Goal: Find contact information: Find contact information

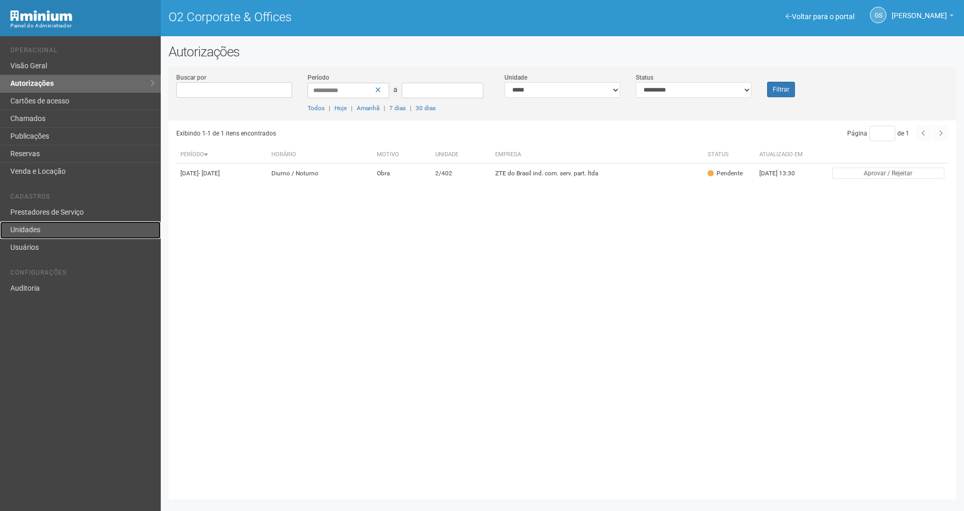
click at [90, 223] on link "Unidades" at bounding box center [80, 230] width 161 height 18
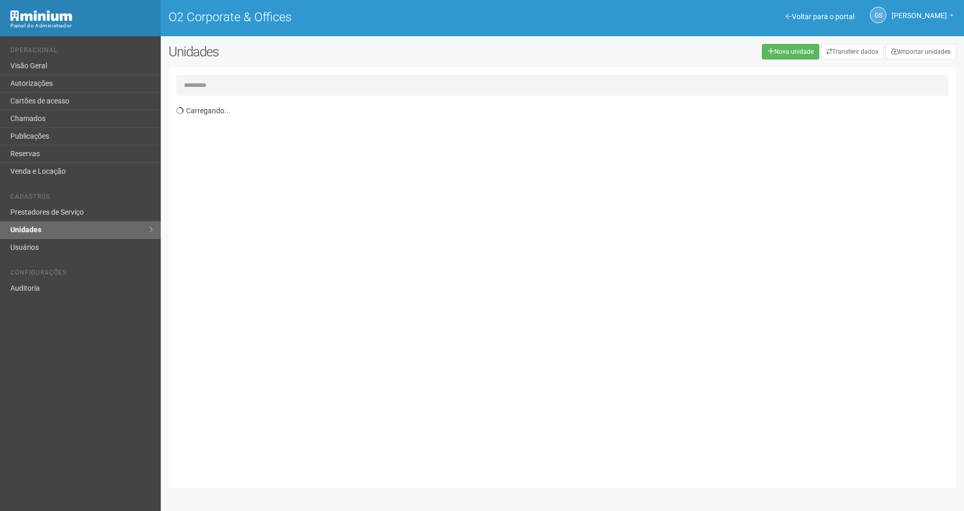
drag, startPoint x: 0, startPoint y: 0, endPoint x: 227, endPoint y: 88, distance: 243.5
click at [226, 89] on input "text" at bounding box center [562, 85] width 772 height 21
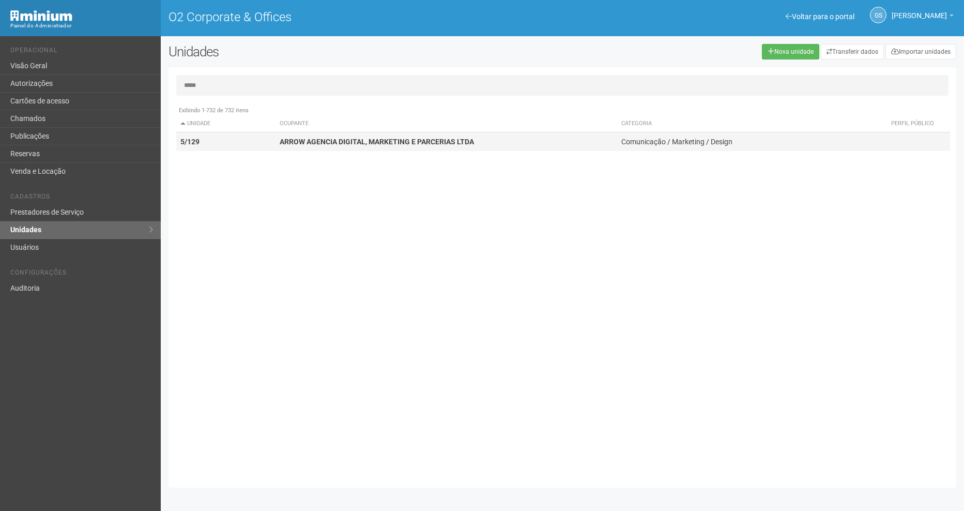
click at [315, 145] on strong "ARROW AGENCIA DIGITAL, MARKETING E PARCERIAS LTDA" at bounding box center [377, 141] width 194 height 8
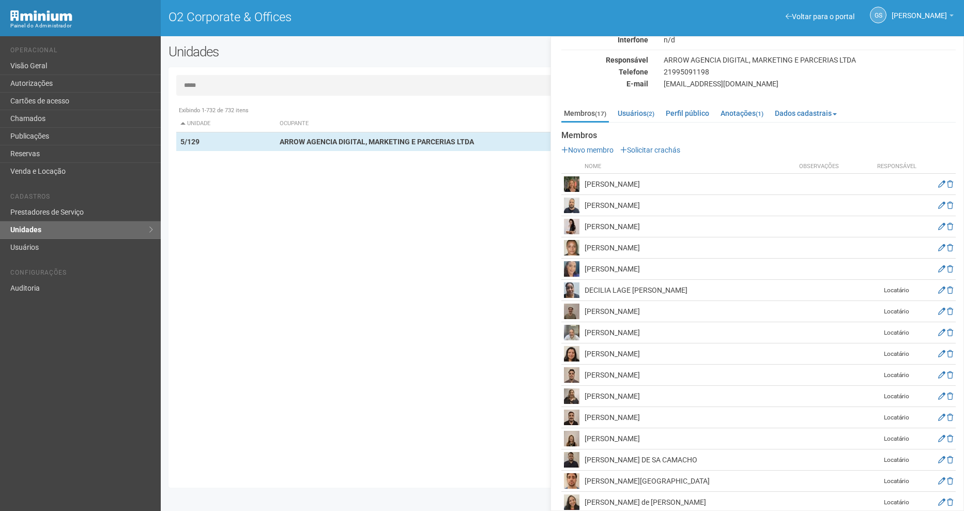
scroll to position [24, 0]
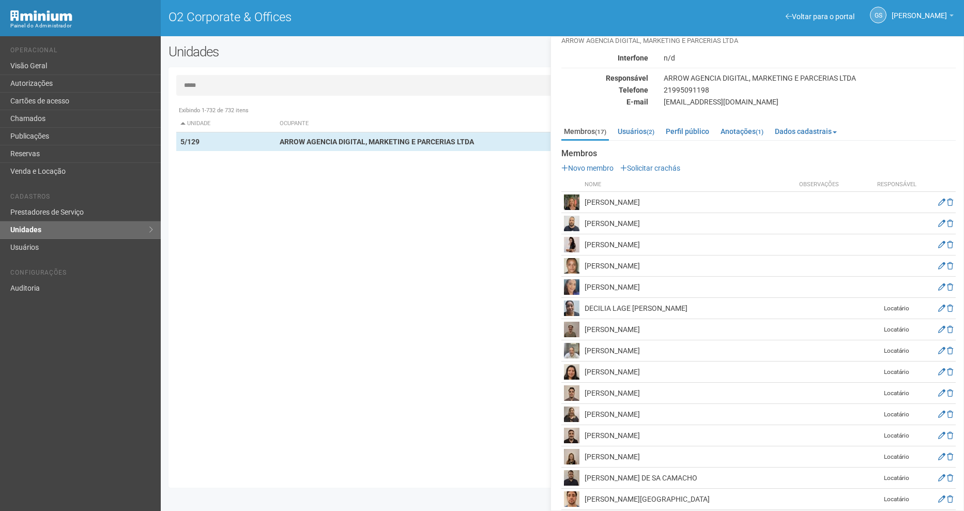
click at [229, 80] on input "*****" at bounding box center [562, 85] width 772 height 21
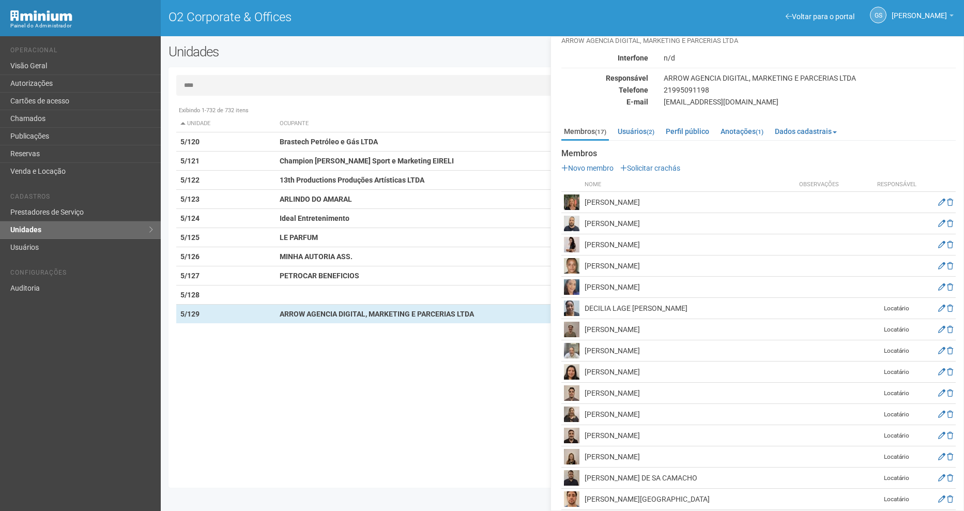
scroll to position [0, 0]
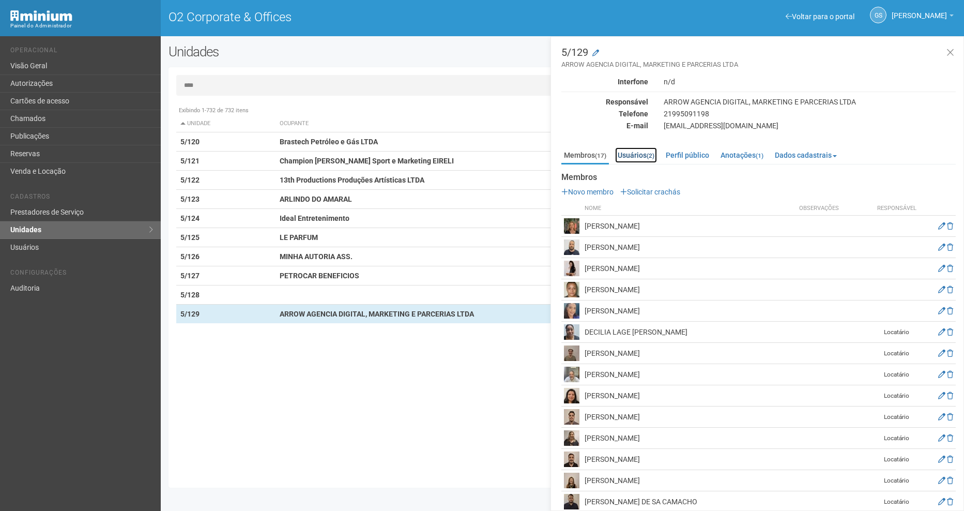
click at [635, 159] on link "Usuários (2)" at bounding box center [636, 155] width 42 height 16
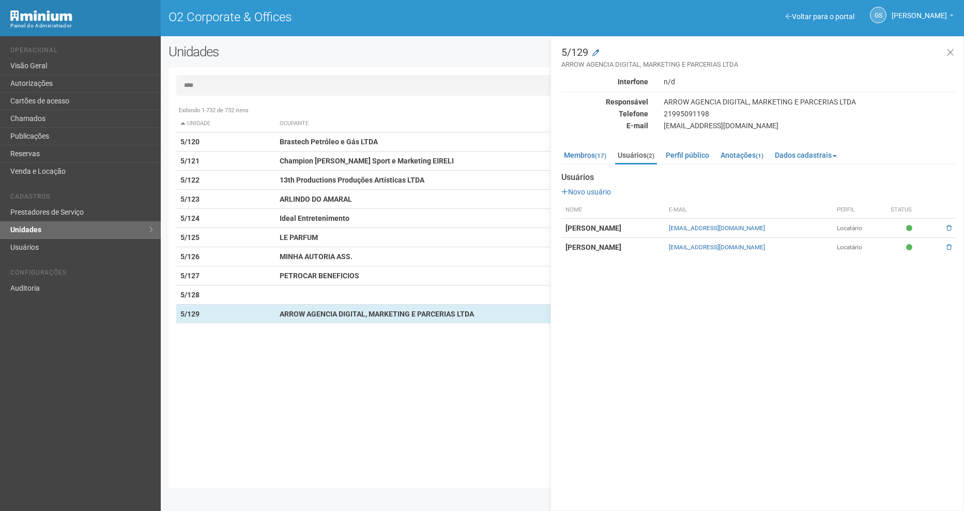
click at [209, 84] on input "****" at bounding box center [562, 85] width 772 height 21
click at [250, 291] on td "5/128" at bounding box center [226, 294] width 100 height 19
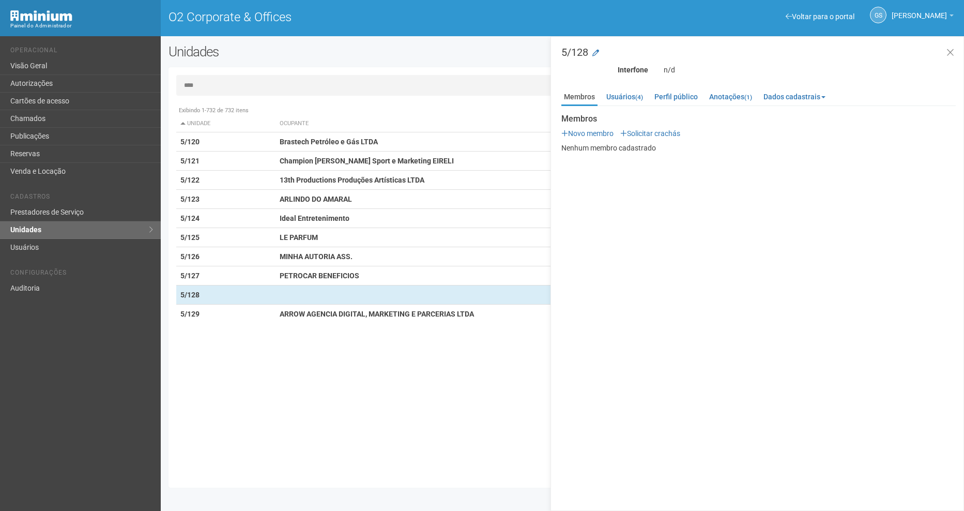
click at [223, 87] on input "****" at bounding box center [562, 85] width 772 height 21
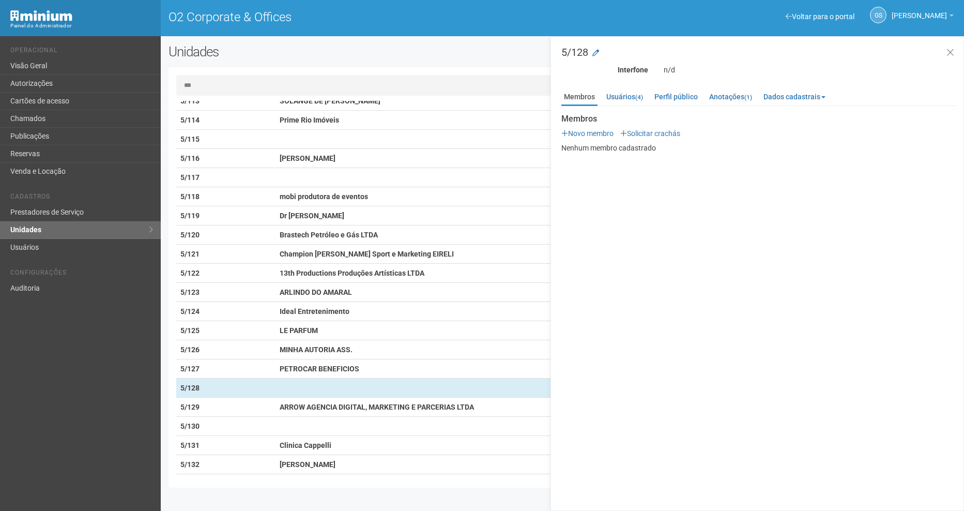
scroll to position [414, 0]
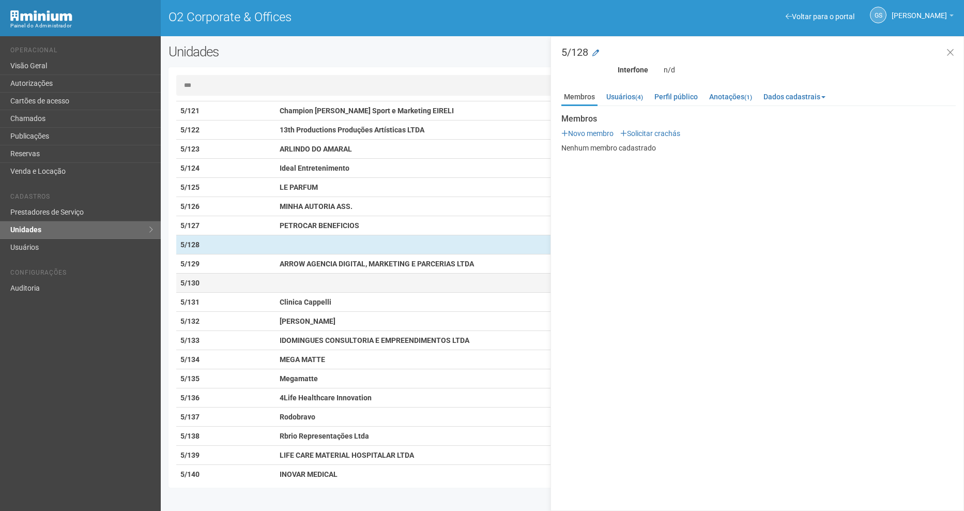
click at [250, 281] on td "5/130" at bounding box center [226, 282] width 100 height 19
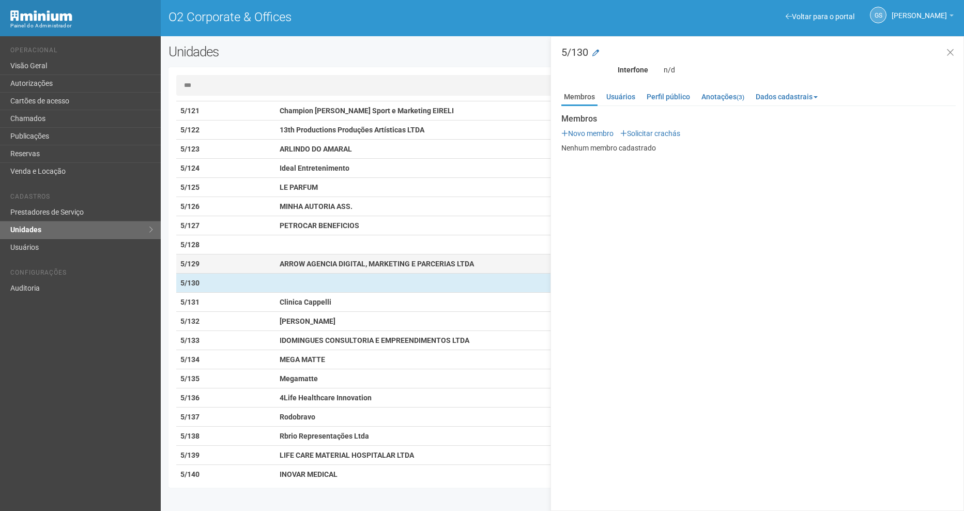
click at [383, 265] on strong "ARROW AGENCIA DIGITAL, MARKETING E PARCERIAS LTDA" at bounding box center [377, 263] width 194 height 8
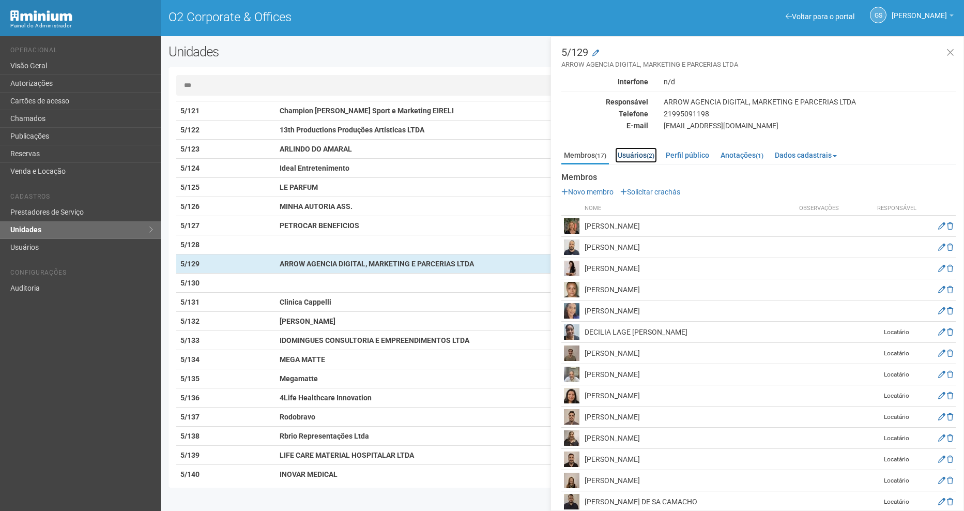
click at [646, 157] on link "Usuários (2)" at bounding box center [636, 155] width 42 height 16
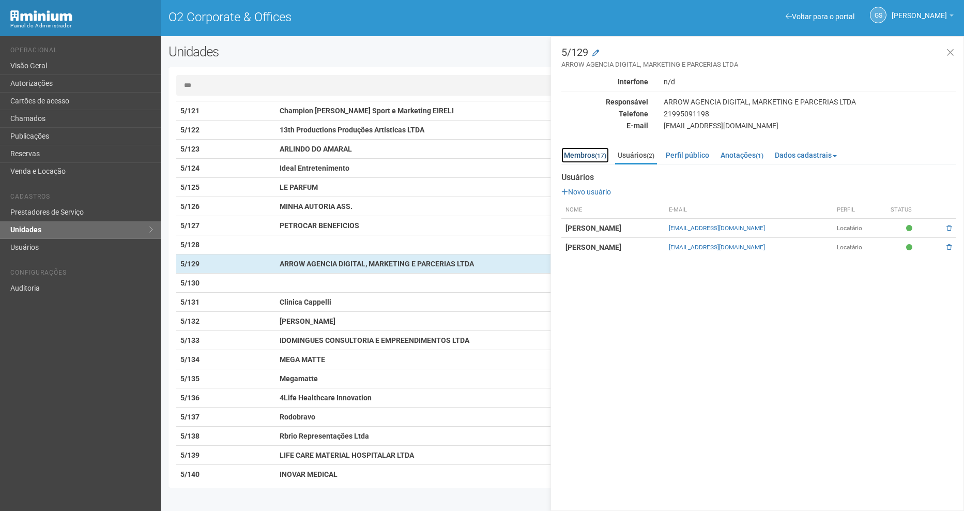
click at [577, 156] on link "Membros (17)" at bounding box center [585, 155] width 48 height 16
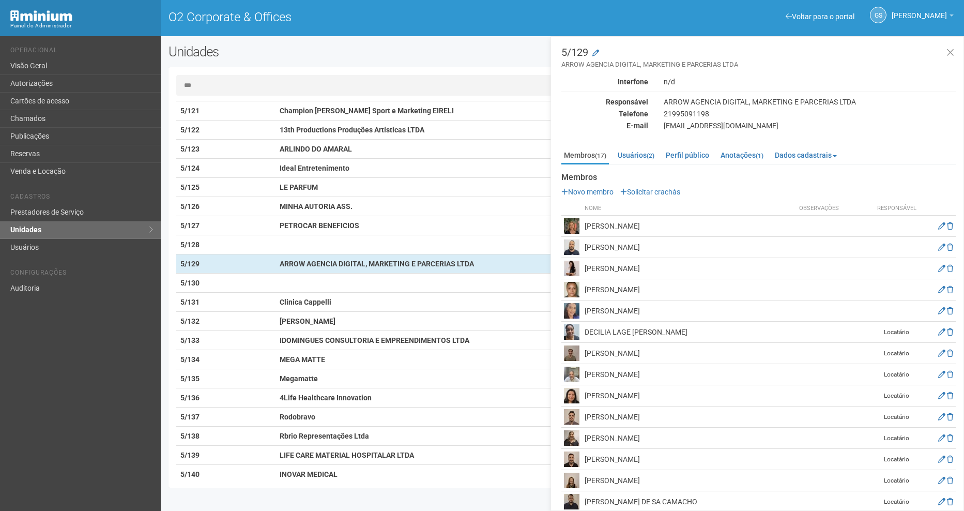
drag, startPoint x: 263, startPoint y: 86, endPoint x: 381, endPoint y: 94, distance: 118.6
click at [116, 85] on div "Voltar para o portal Operacional Visão Geral Autorizações Cartões de acesso Cha…" at bounding box center [482, 273] width 964 height 475
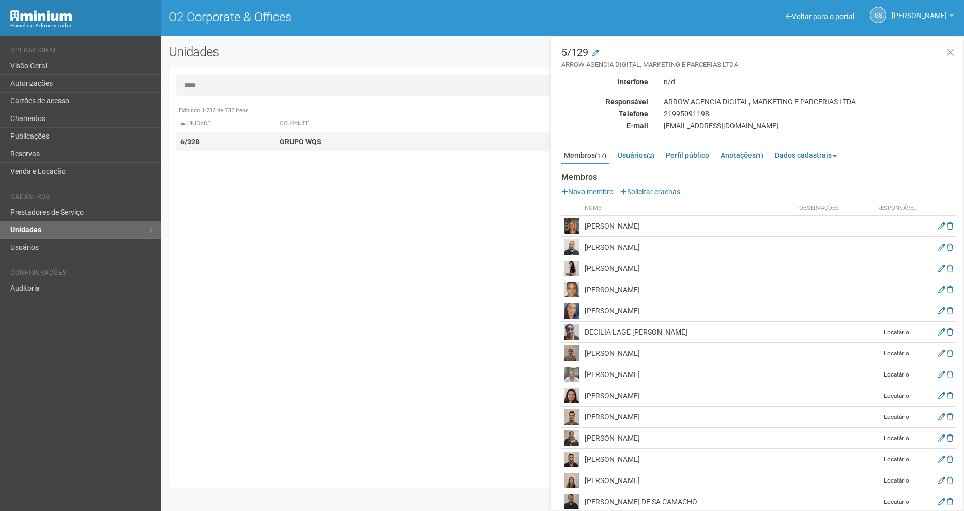
type input "*****"
click at [328, 140] on td "GRUPO WQS" at bounding box center [447, 141] width 342 height 19
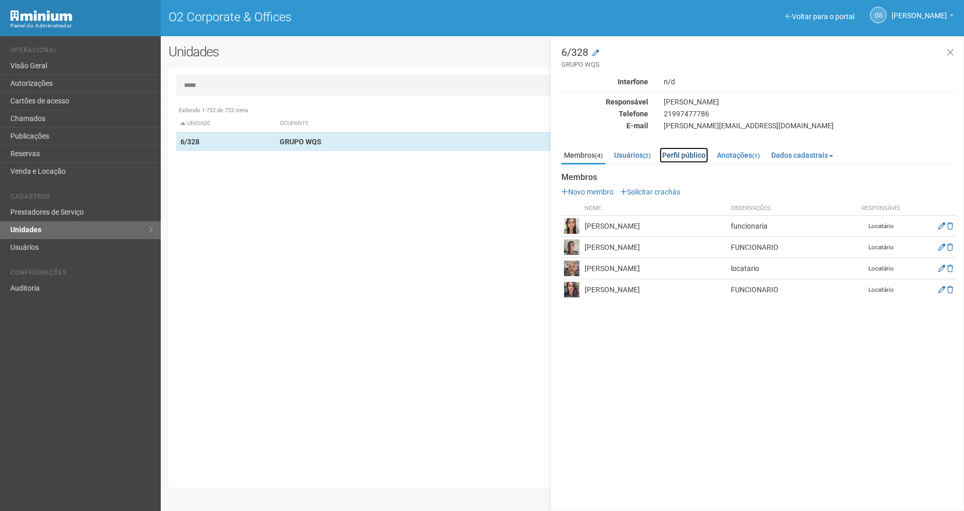
click at [685, 160] on link "Perfil público" at bounding box center [684, 155] width 49 height 16
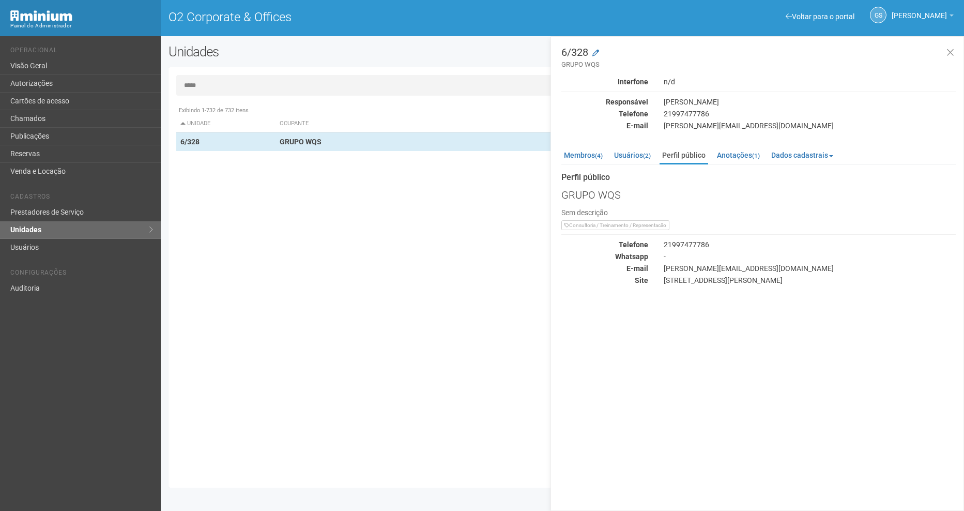
click at [622, 144] on div "Membros (4) Usuários (2) Perfil público Anotações (1) Dados cadastrais Propriet…" at bounding box center [758, 213] width 394 height 143
click at [633, 157] on link "Usuários (2)" at bounding box center [633, 155] width 42 height 16
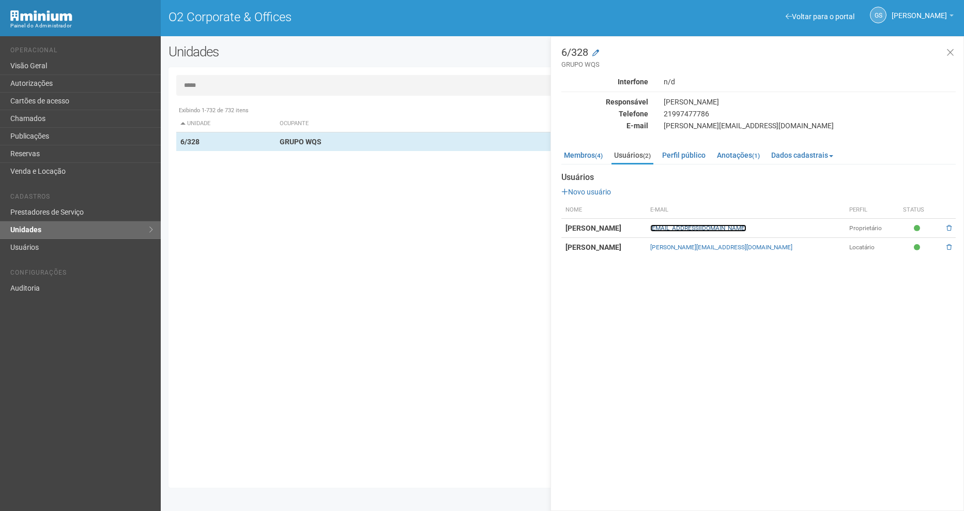
click at [731, 229] on link "[EMAIL_ADDRESS][DOMAIN_NAME]" at bounding box center [698, 227] width 96 height 7
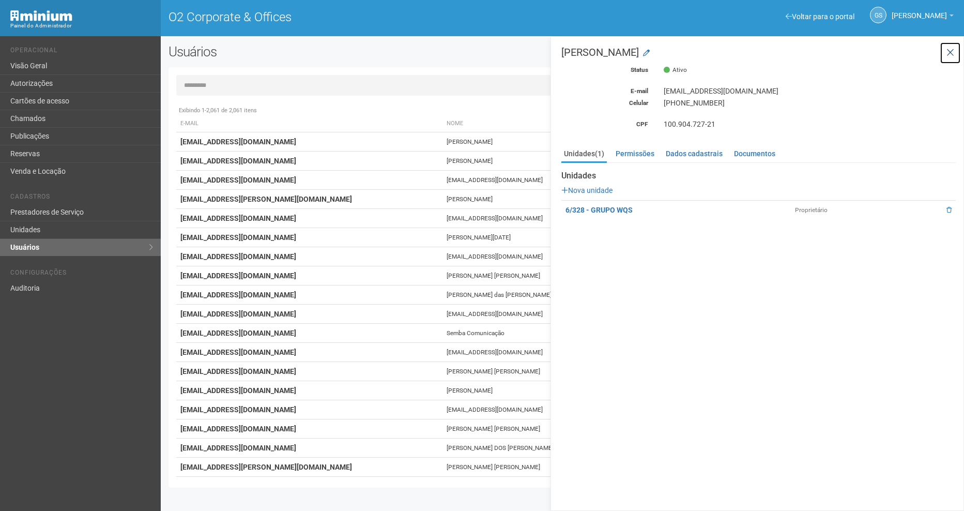
click at [952, 52] on icon at bounding box center [950, 53] width 8 height 10
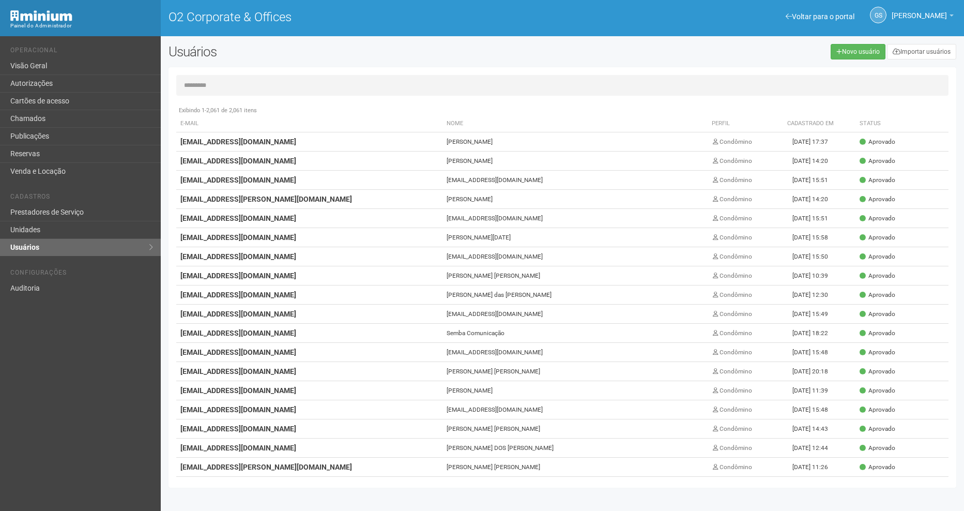
click at [205, 81] on input "text" at bounding box center [562, 85] width 772 height 21
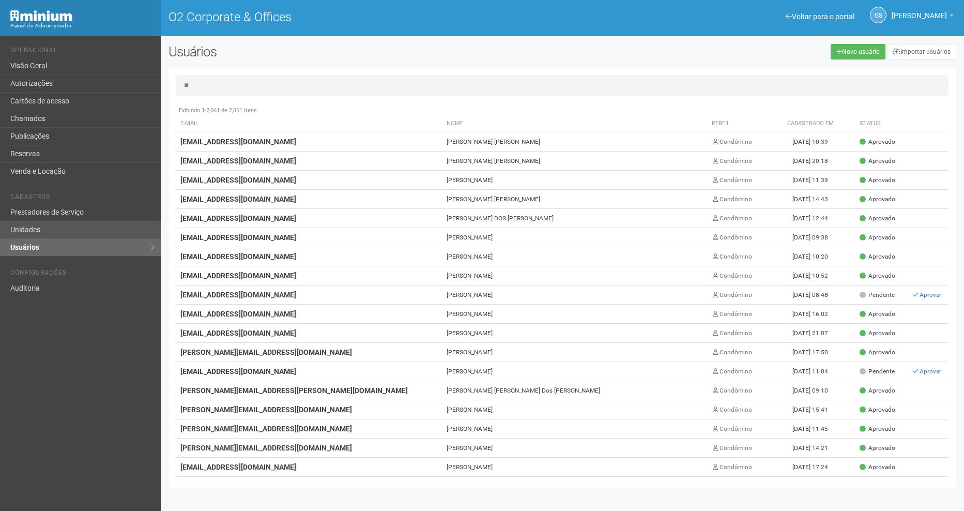
type input "**"
click at [12, 234] on link "Unidades" at bounding box center [80, 230] width 161 height 18
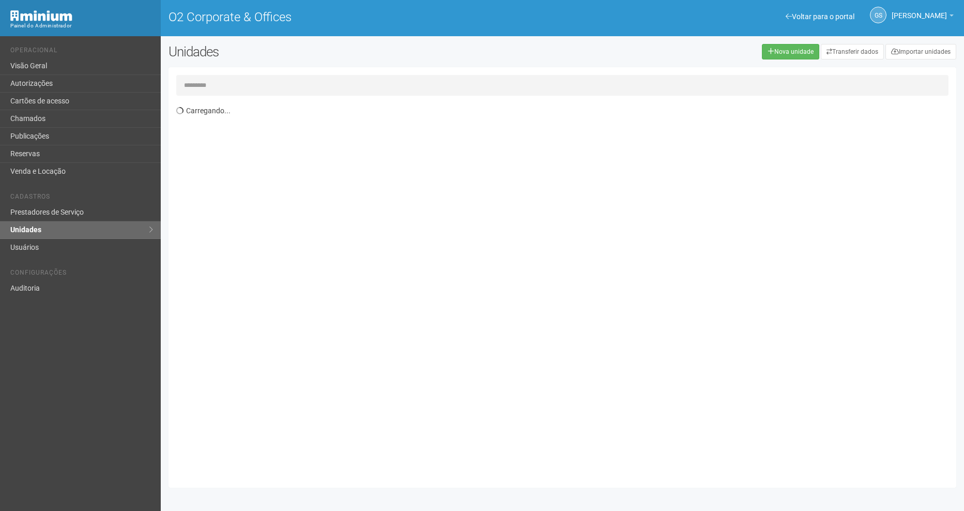
click at [220, 87] on input "text" at bounding box center [562, 85] width 772 height 21
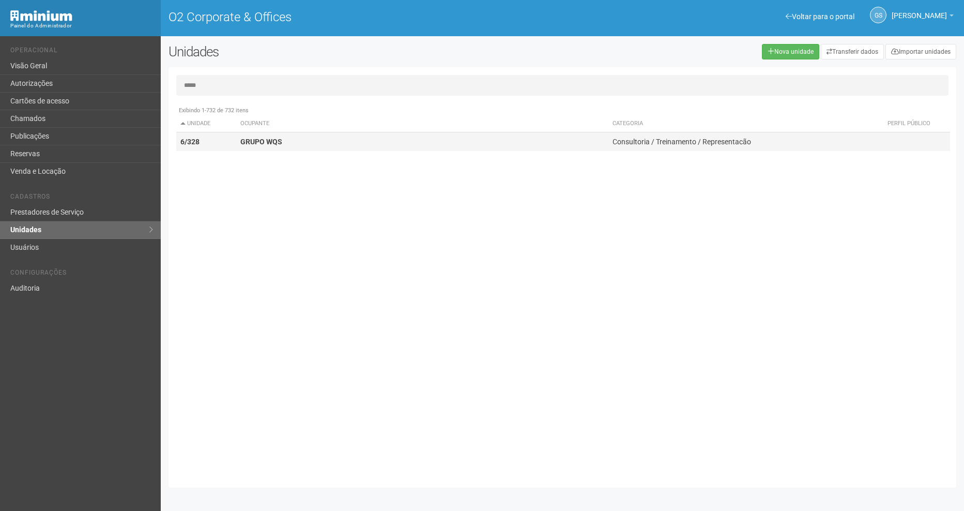
type input "*****"
click at [247, 141] on strong "GRUPO WQS" at bounding box center [261, 141] width 42 height 8
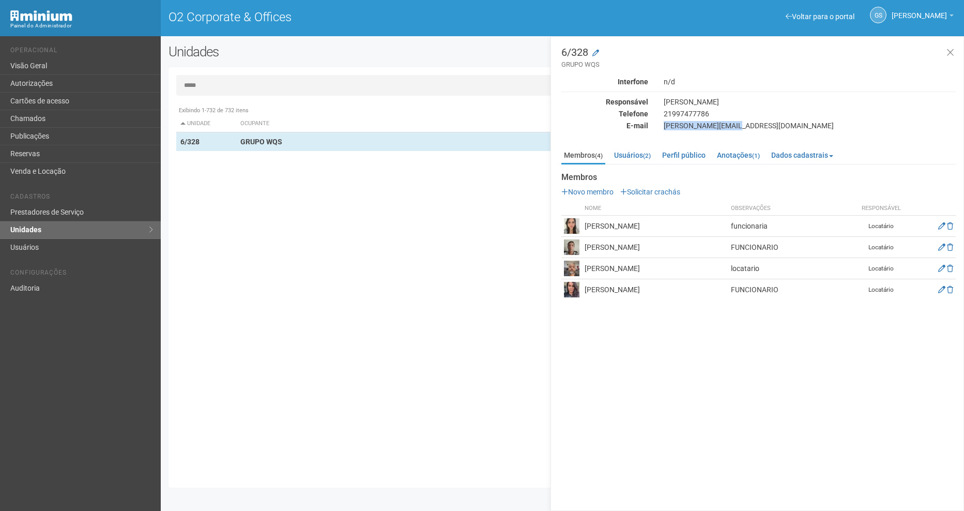
drag, startPoint x: 664, startPoint y: 125, endPoint x: 743, endPoint y: 126, distance: 79.6
click at [743, 126] on div "[PERSON_NAME][EMAIL_ADDRESS][DOMAIN_NAME]" at bounding box center [810, 125] width 308 height 9
copy div "[PERSON_NAME][EMAIL_ADDRESS][DOMAIN_NAME]"
